Goal: Information Seeking & Learning: Learn about a topic

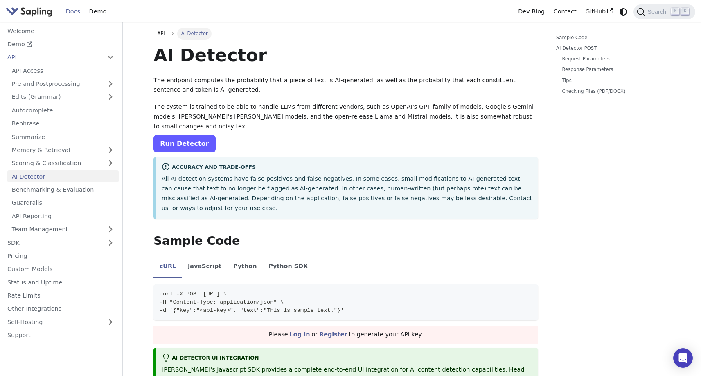
click at [177, 140] on link "Run Detector" at bounding box center [184, 144] width 62 height 18
click at [64, 87] on link "Pre and Postprocessing" at bounding box center [62, 84] width 111 height 12
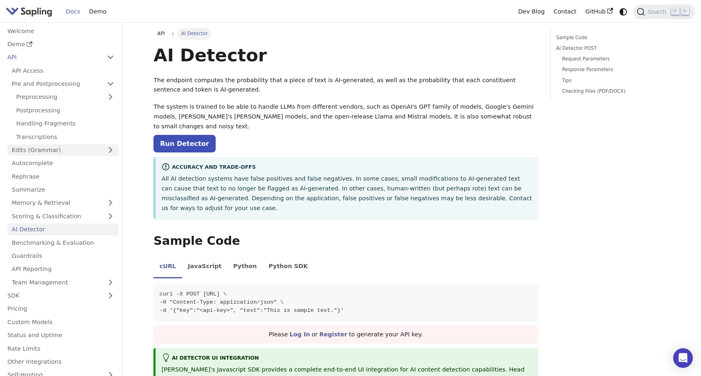
click at [58, 150] on link "Edits (Grammar)" at bounding box center [62, 150] width 111 height 12
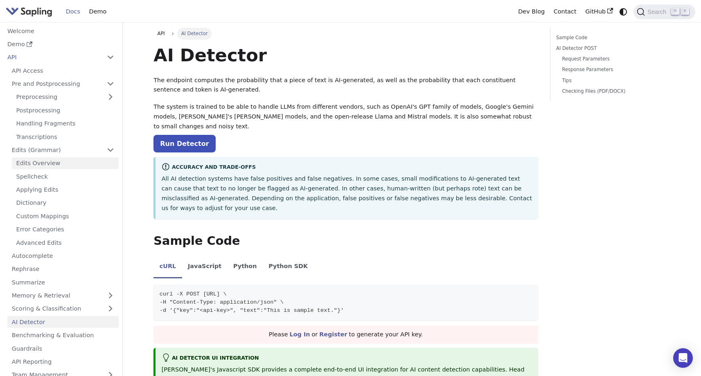
click at [58, 157] on link "Edits Overview" at bounding box center [65, 163] width 107 height 12
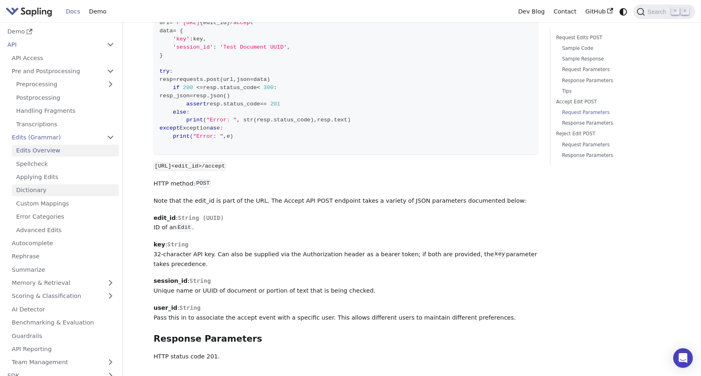
scroll to position [16, 0]
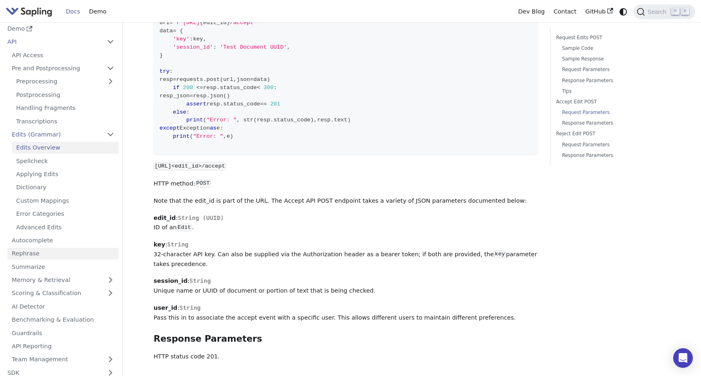
click at [45, 253] on link "Rephrase" at bounding box center [62, 254] width 111 height 12
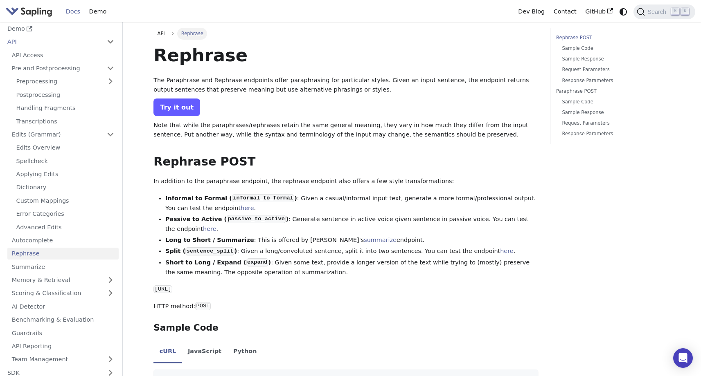
click at [183, 107] on link "Try it out" at bounding box center [176, 108] width 47 height 18
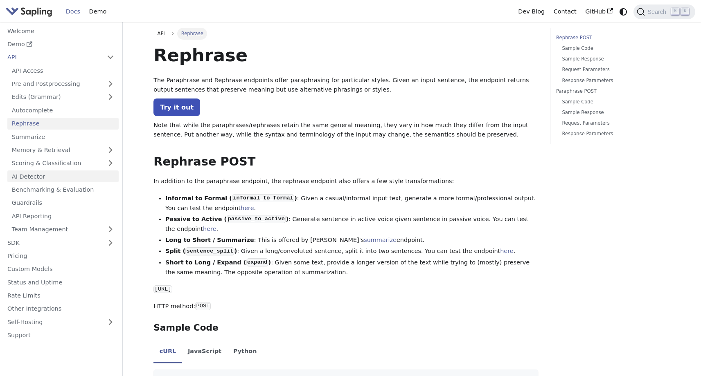
click at [63, 177] on link "AI Detector" at bounding box center [62, 177] width 111 height 12
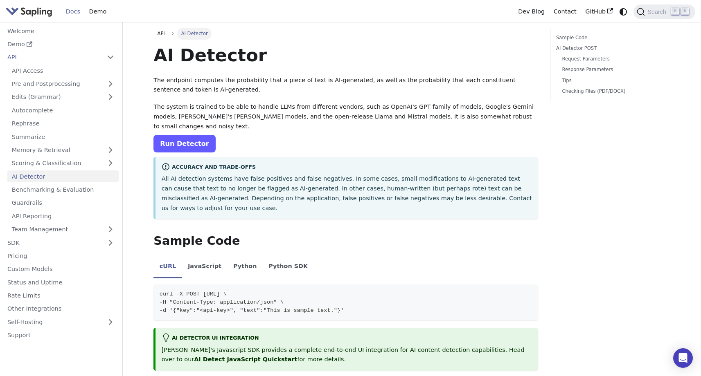
click at [175, 135] on link "Run Detector" at bounding box center [184, 144] width 62 height 18
